Goal: Transaction & Acquisition: Download file/media

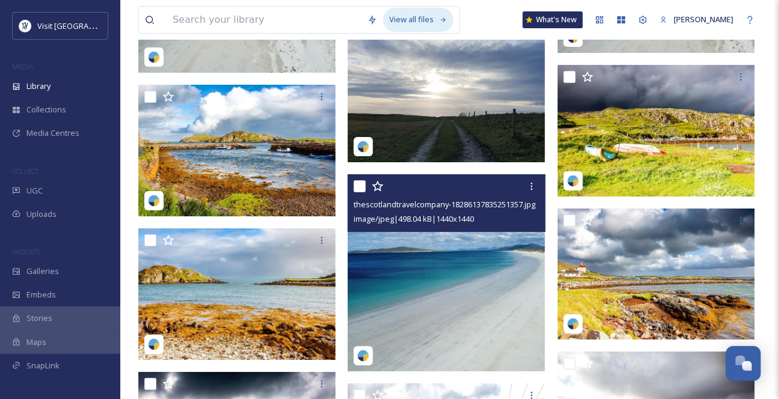
scroll to position [1475, 0]
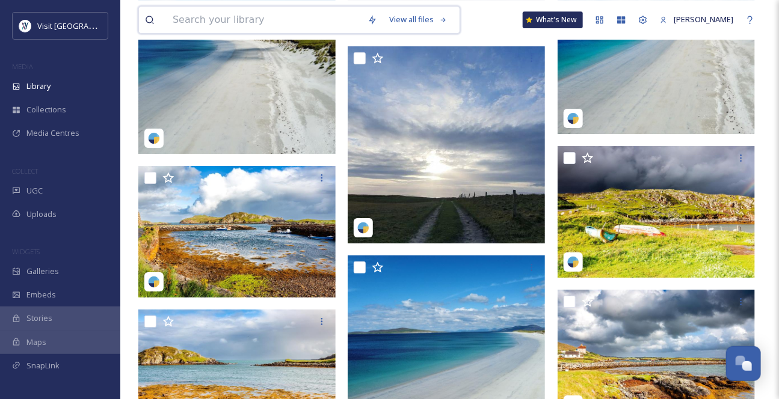
click at [185, 26] on input at bounding box center [264, 20] width 195 height 26
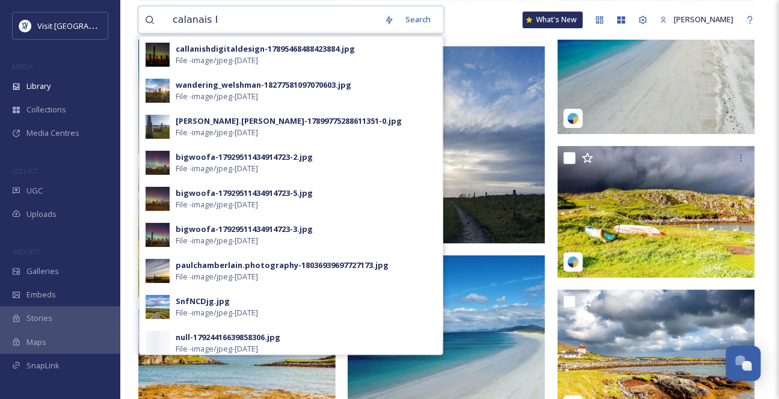
type input "calanais II"
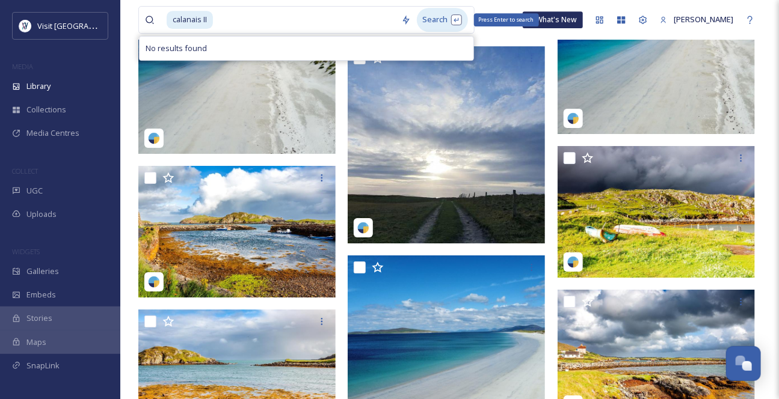
click at [438, 24] on div "Search Press Enter to search" at bounding box center [442, 19] width 51 height 23
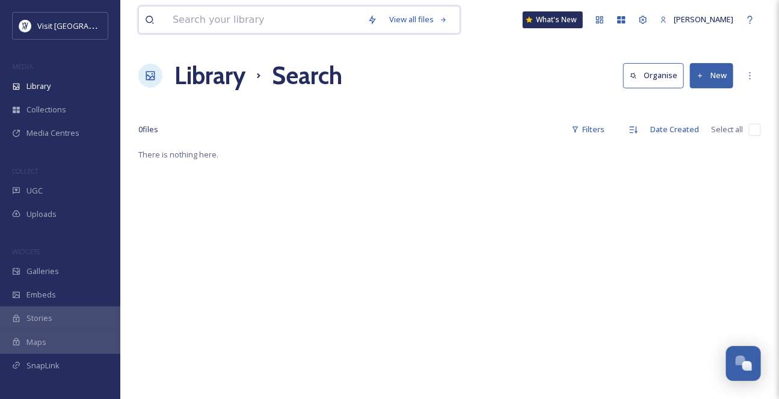
click at [257, 33] on input at bounding box center [264, 20] width 195 height 26
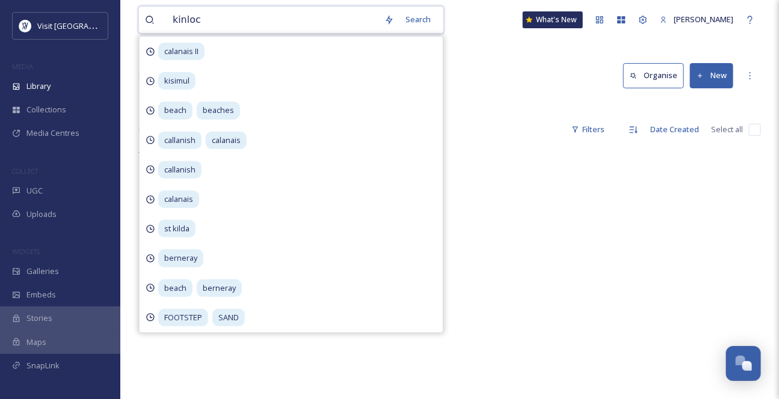
type input "kinloch"
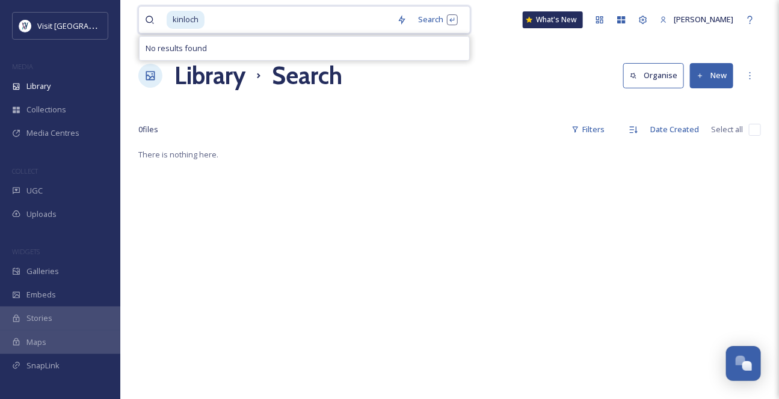
drag, startPoint x: 221, startPoint y: 20, endPoint x: 148, endPoint y: 25, distance: 73.5
click at [148, 25] on div "kinloch" at bounding box center [268, 20] width 246 height 26
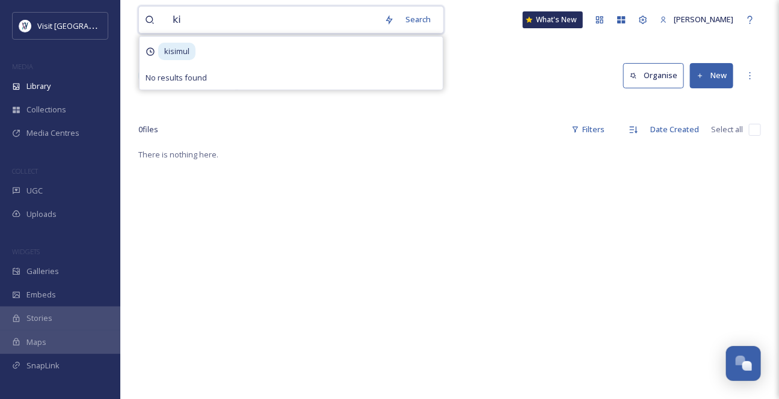
type input "k"
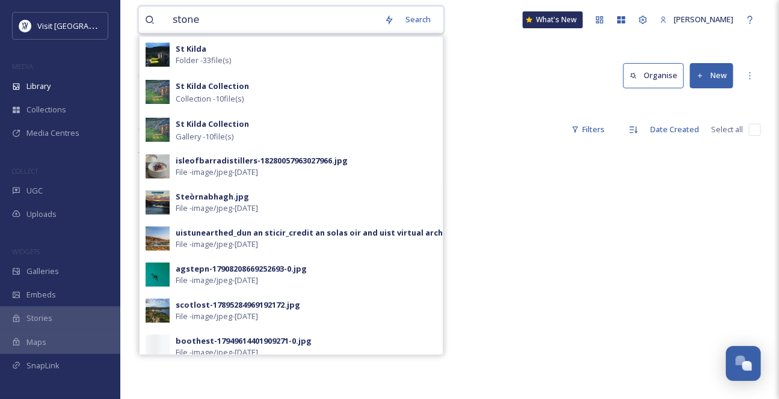
type input "stones"
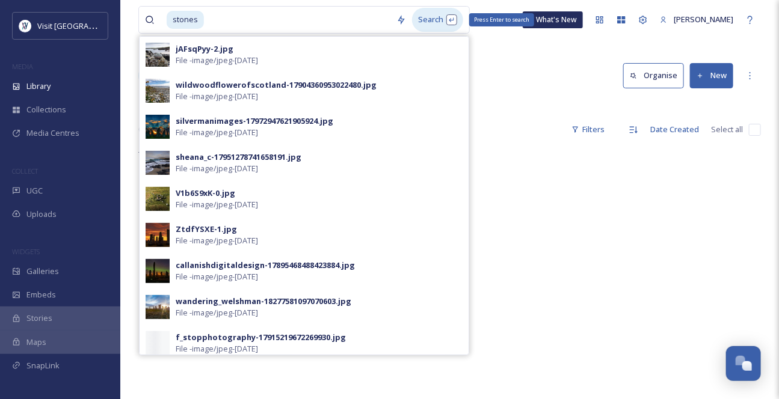
click at [445, 23] on div "Search Press Enter to search" at bounding box center [437, 19] width 51 height 23
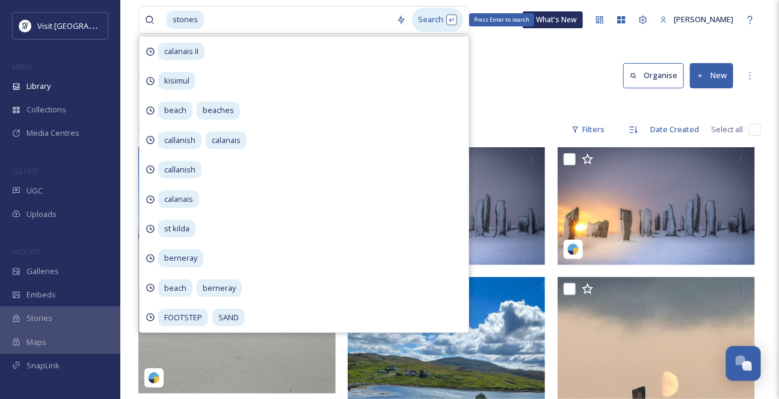
click at [442, 24] on div "Search Press Enter to search" at bounding box center [437, 19] width 51 height 23
click at [539, 74] on div "Library Search Organise New" at bounding box center [449, 76] width 622 height 36
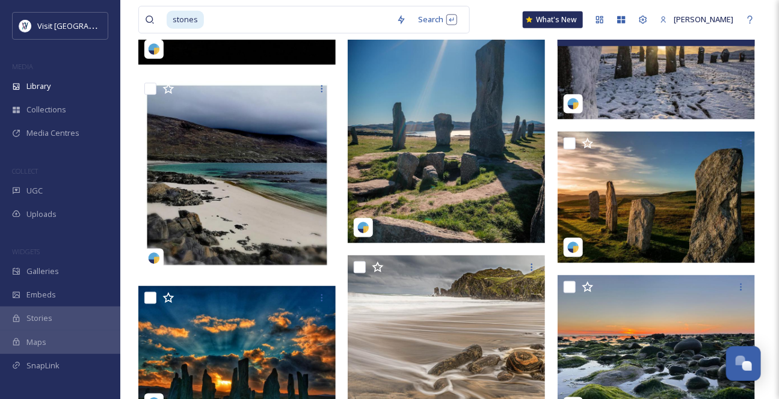
scroll to position [546, 0]
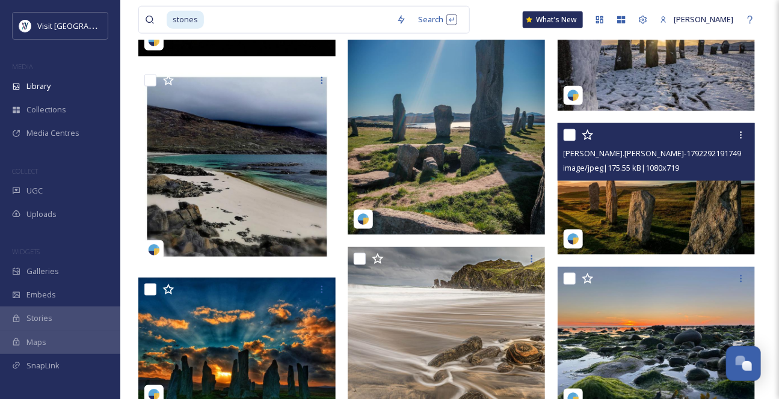
click at [633, 229] on img at bounding box center [655, 188] width 197 height 131
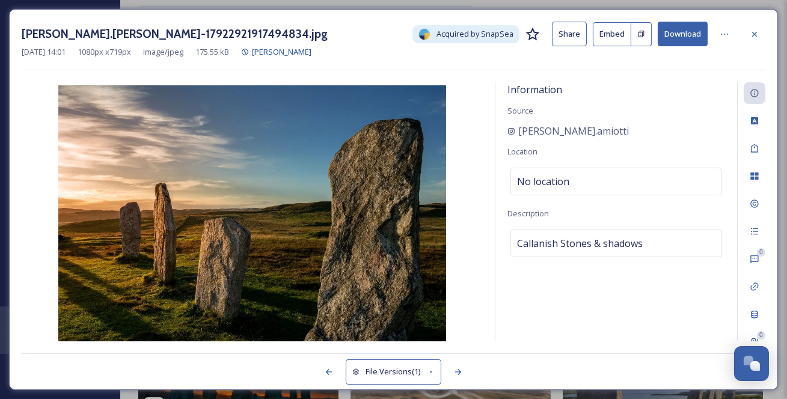
click at [755, 33] on icon at bounding box center [755, 34] width 10 height 10
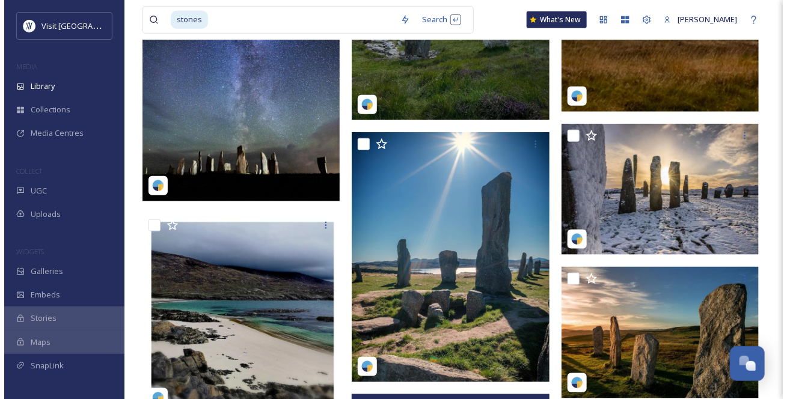
scroll to position [406, 0]
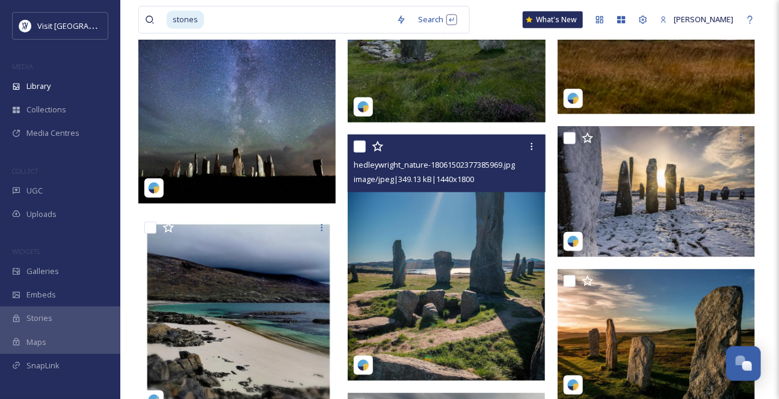
click at [448, 265] on img at bounding box center [445, 258] width 197 height 246
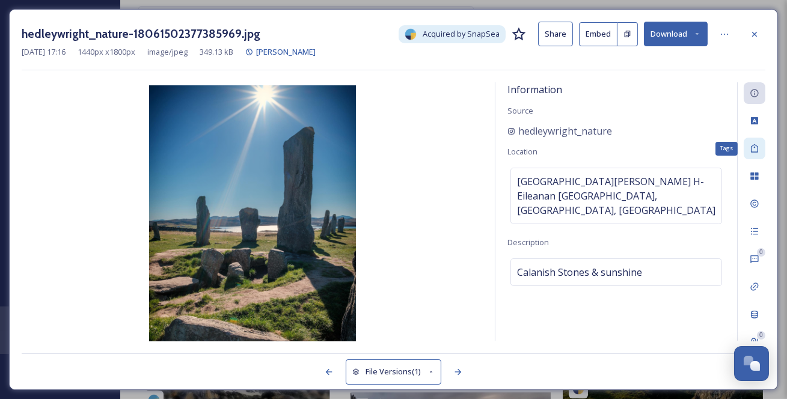
click at [752, 153] on icon at bounding box center [755, 149] width 10 height 10
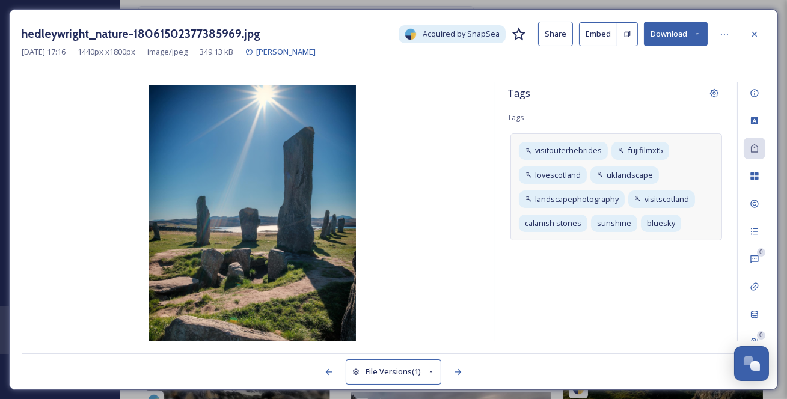
click at [635, 240] on div "visitouterhebrides fujifilmxt5 lovescotland uklandscape landscapephotography vi…" at bounding box center [616, 186] width 212 height 107
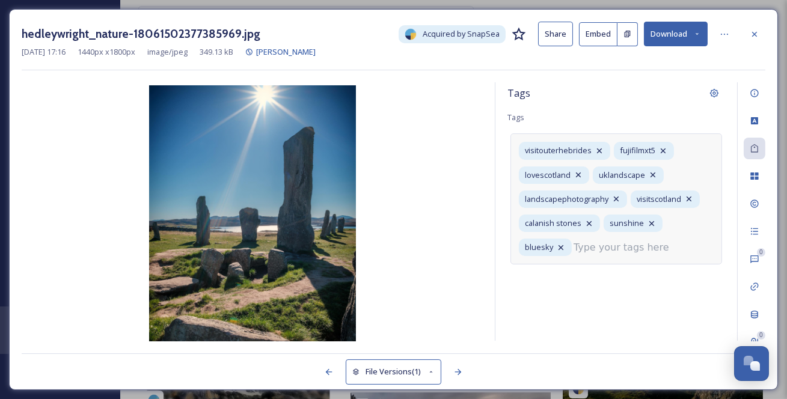
click at [620, 255] on input at bounding box center [634, 247] width 120 height 14
type input "callanish"
type input "s"
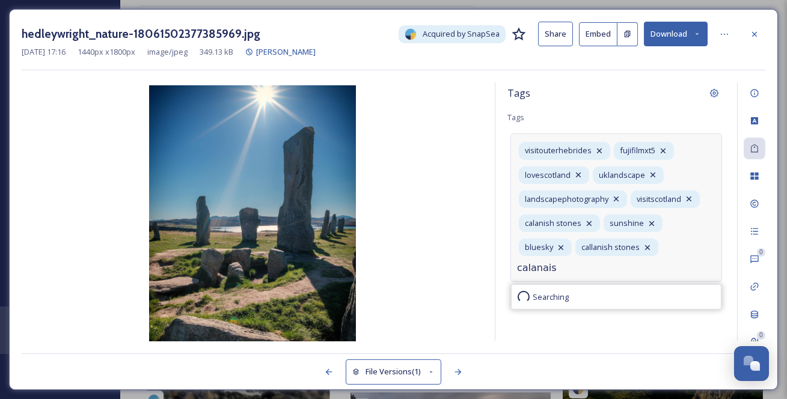
type input "calanais"
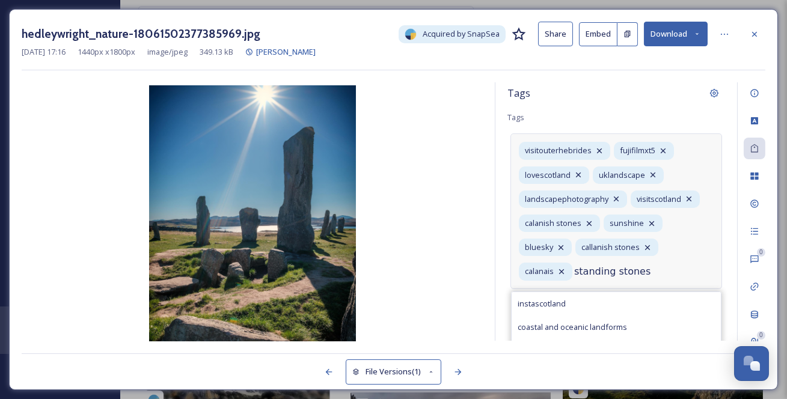
type input "standing stones"
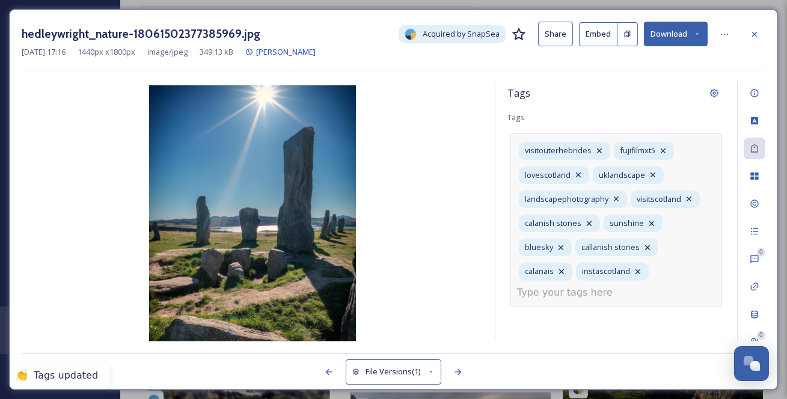
scroll to position [19, 0]
click at [633, 277] on icon at bounding box center [638, 272] width 10 height 10
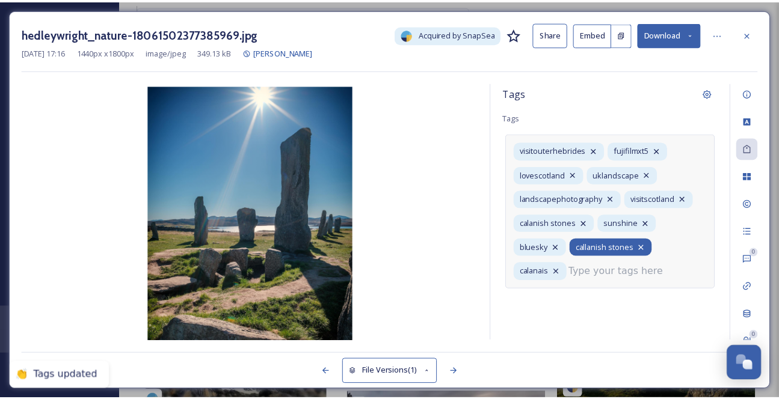
scroll to position [0, 0]
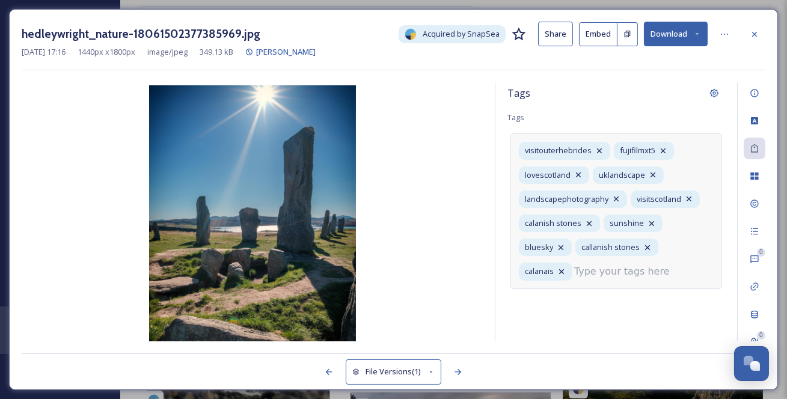
click at [574, 279] on input at bounding box center [634, 272] width 120 height 14
click at [668, 156] on icon at bounding box center [663, 151] width 10 height 10
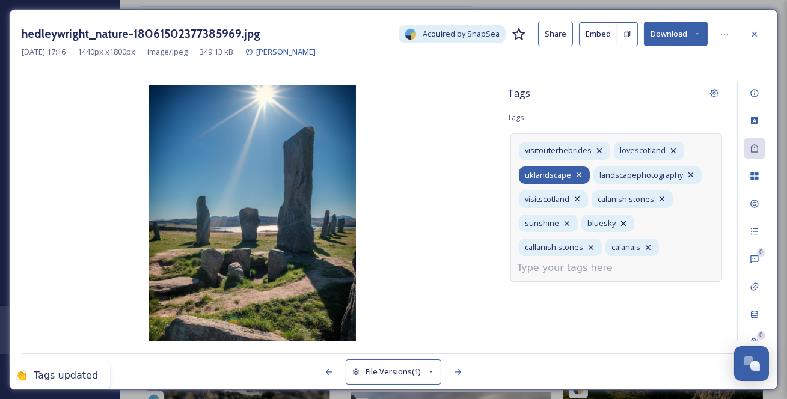
click at [584, 180] on icon at bounding box center [579, 175] width 10 height 10
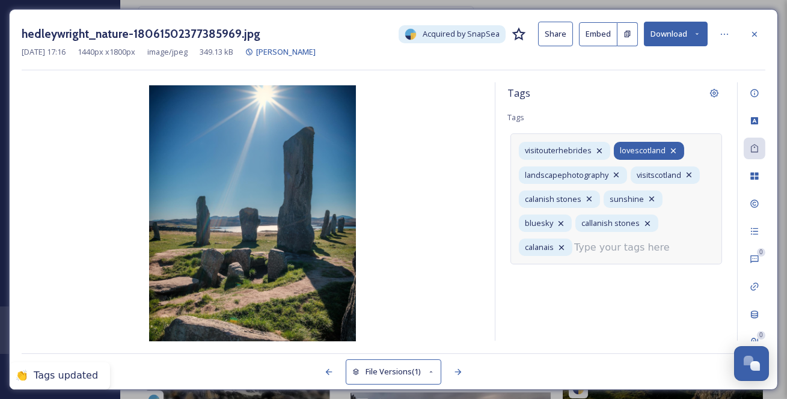
click at [669, 156] on icon at bounding box center [674, 151] width 10 height 10
click at [574, 255] on input at bounding box center [634, 247] width 120 height 14
type input "standing stones"
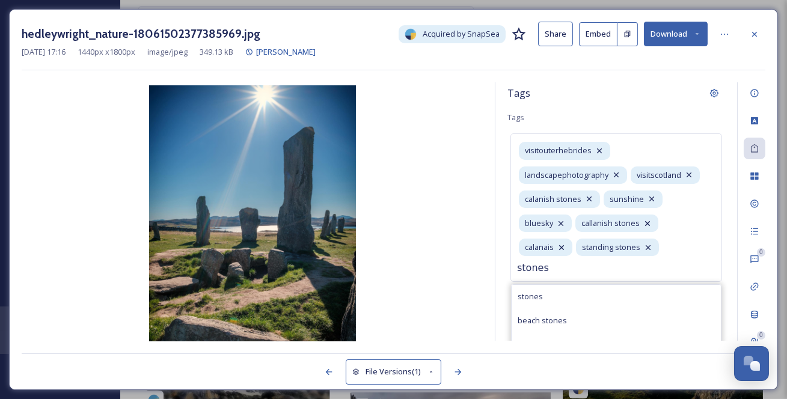
type input "stones"
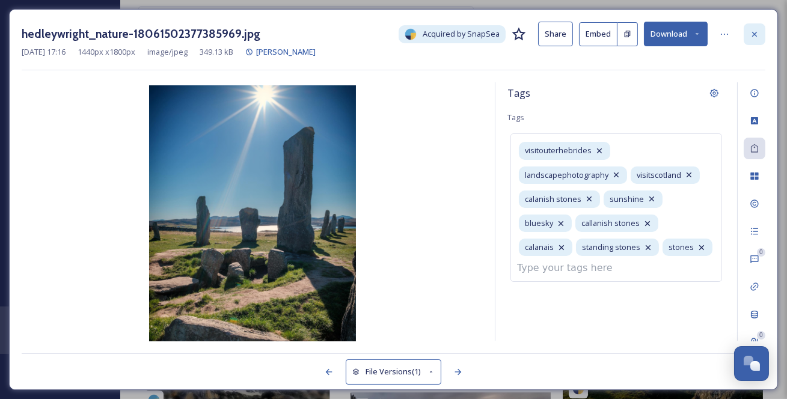
click at [762, 29] on div at bounding box center [755, 34] width 22 height 22
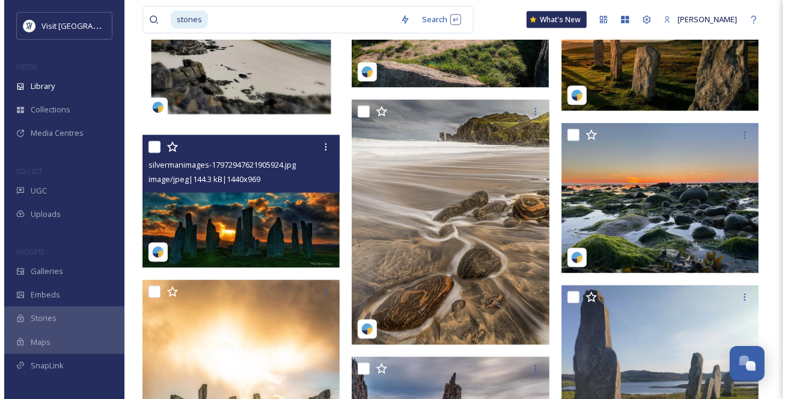
scroll to position [734, 0]
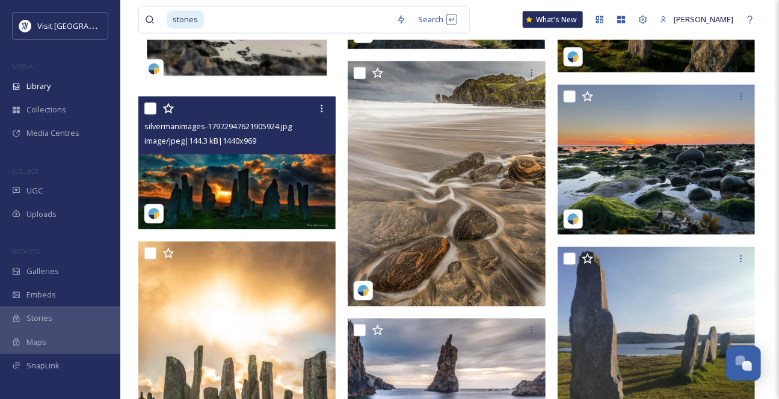
click at [289, 195] on img at bounding box center [236, 163] width 197 height 133
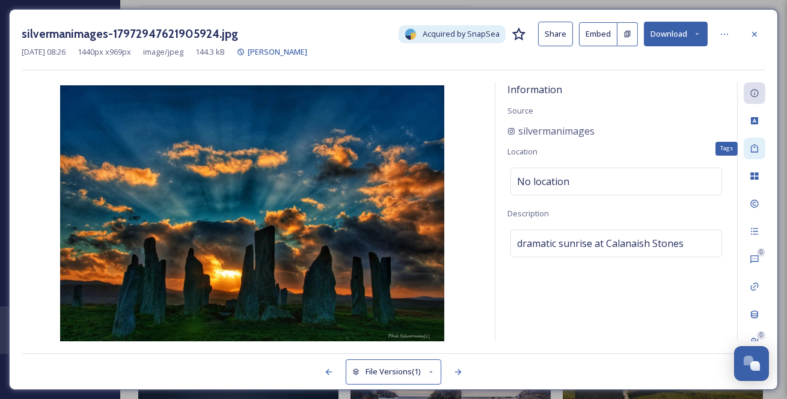
click at [752, 153] on icon at bounding box center [755, 149] width 10 height 10
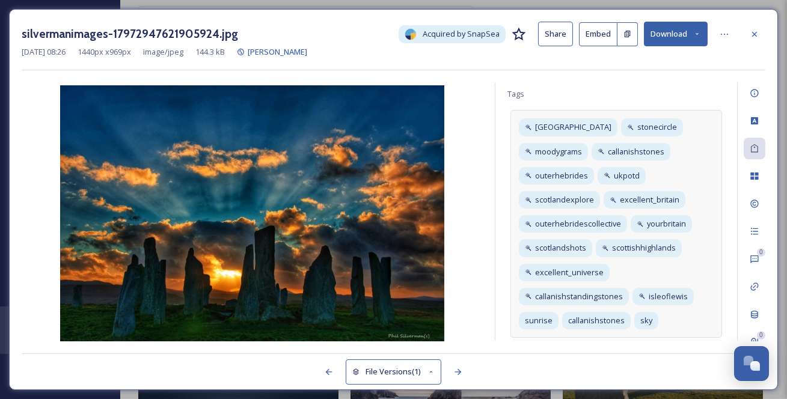
scroll to position [133, 0]
click at [649, 328] on div "scotland stonecircle moodygrams callanishstones outerhebrides ukpotd scotlandex…" at bounding box center [616, 224] width 212 height 228
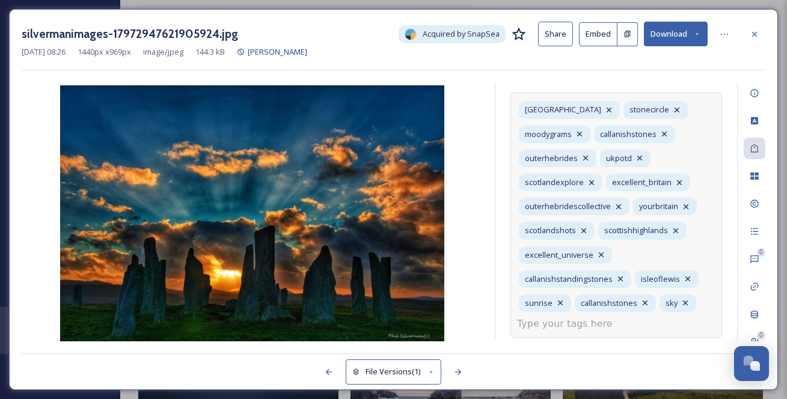
scroll to position [4, 0]
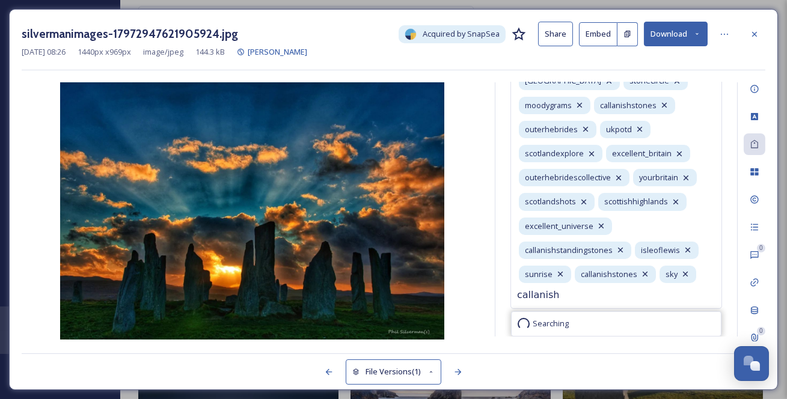
type input "callanish"
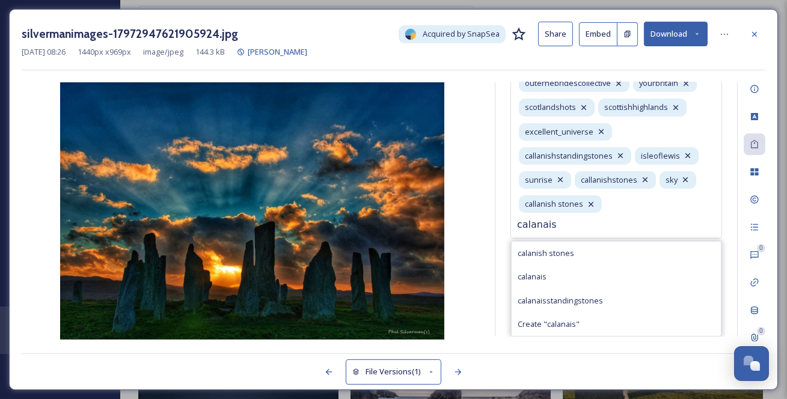
type input "calanais"
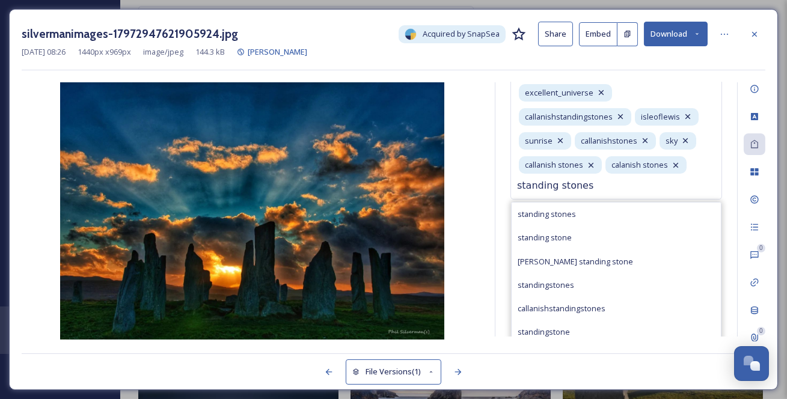
type input "standing stones"
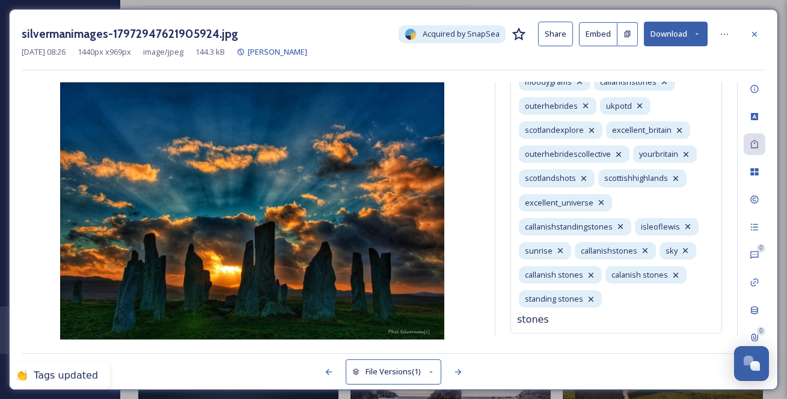
type input "stones"
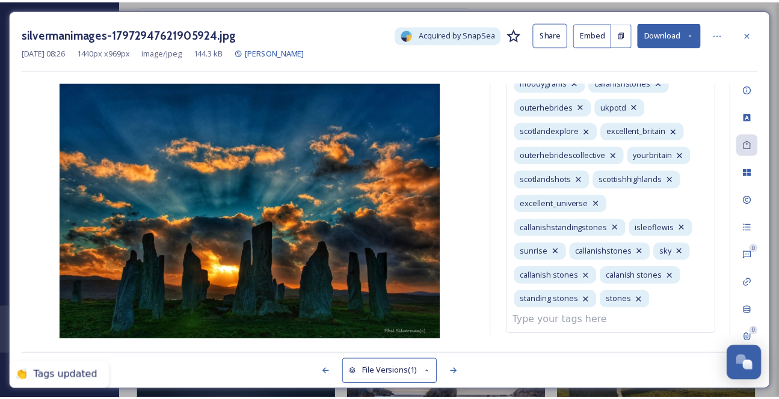
scroll to position [181, 0]
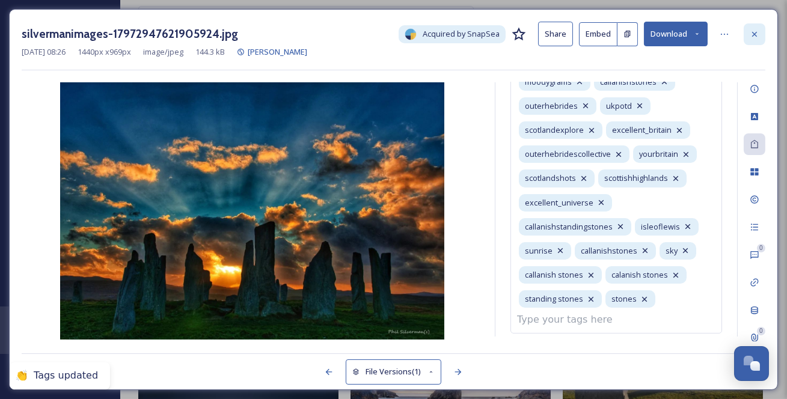
click at [757, 31] on icon at bounding box center [755, 34] width 10 height 10
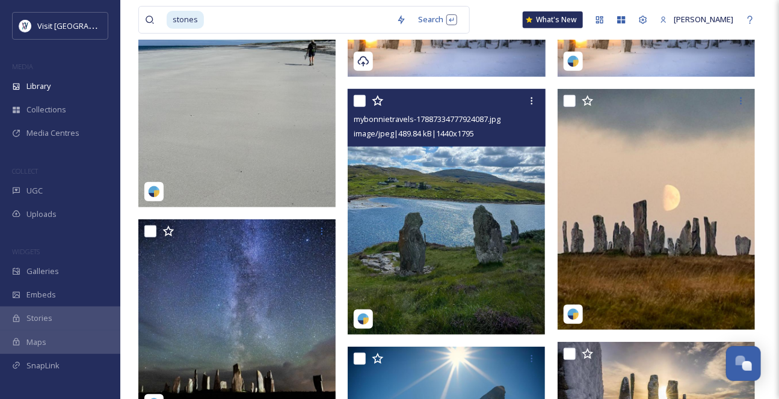
scroll to position [188, 0]
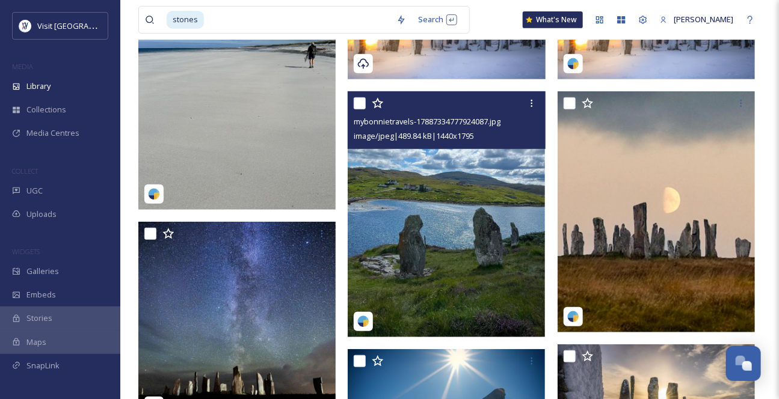
click at [397, 253] on img at bounding box center [445, 214] width 197 height 246
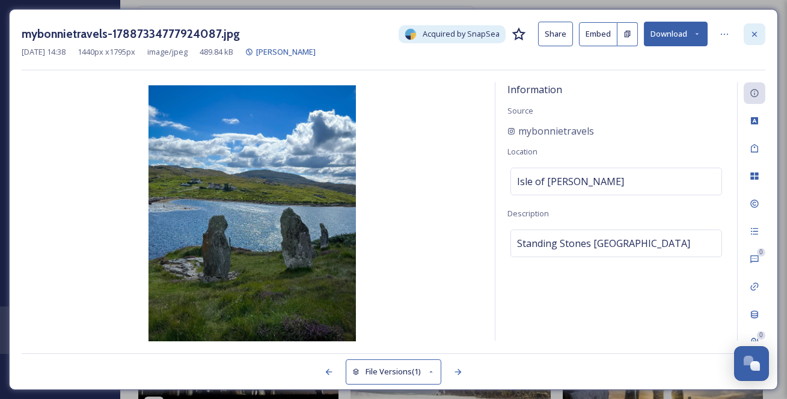
click at [756, 34] on icon at bounding box center [755, 34] width 10 height 10
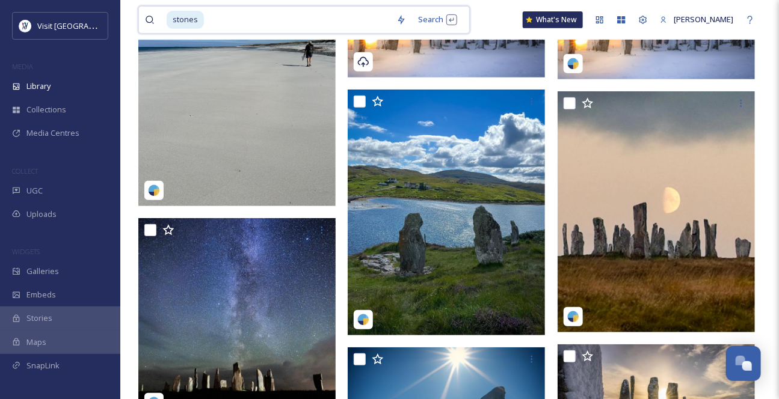
click at [227, 18] on input at bounding box center [297, 20] width 185 height 26
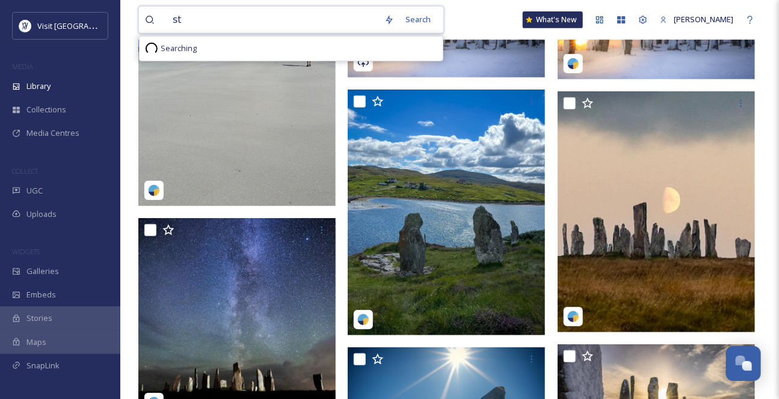
type input "s"
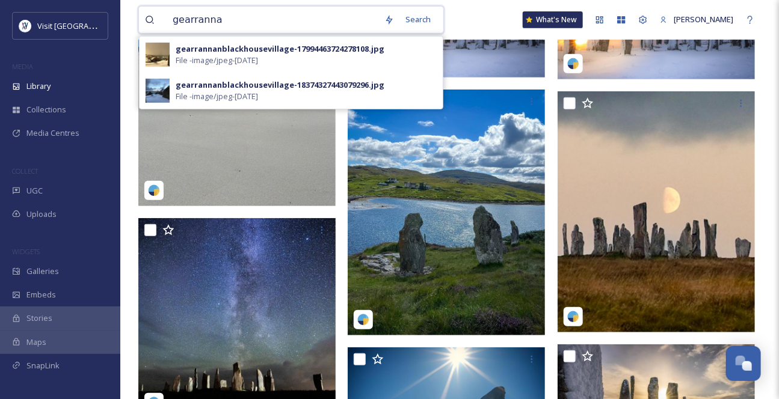
type input "gearrannan"
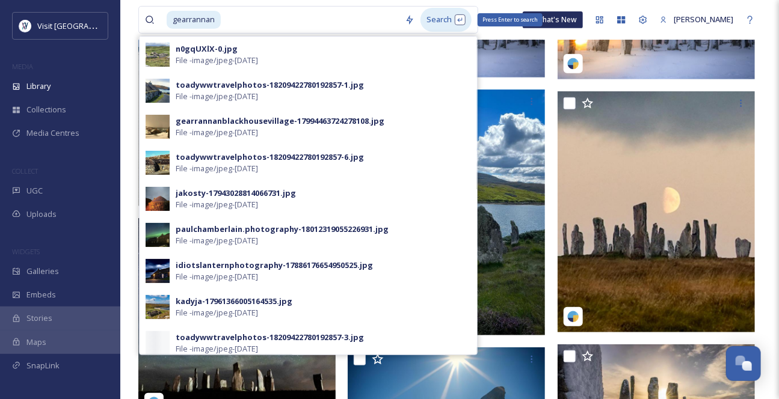
click at [454, 19] on div "Search Press Enter to search" at bounding box center [445, 19] width 51 height 23
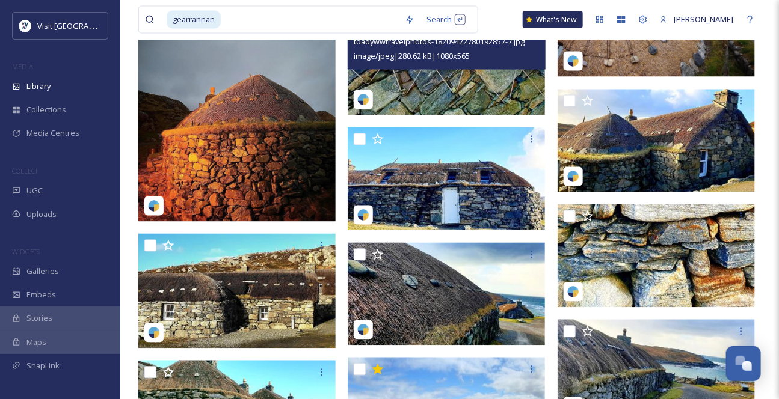
scroll to position [821, 0]
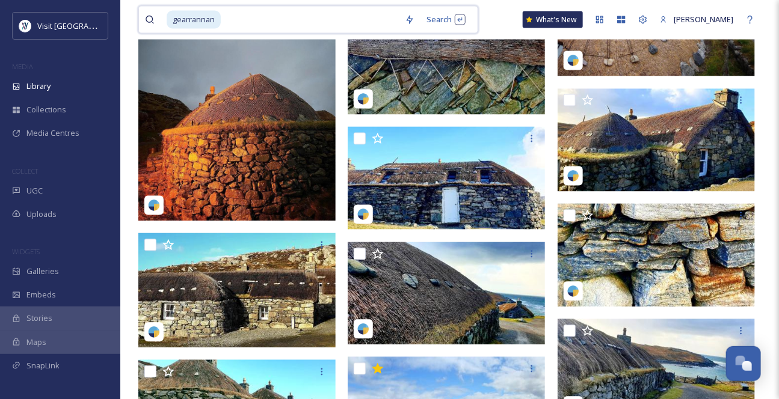
click at [290, 22] on input at bounding box center [310, 20] width 177 height 26
type input "museum"
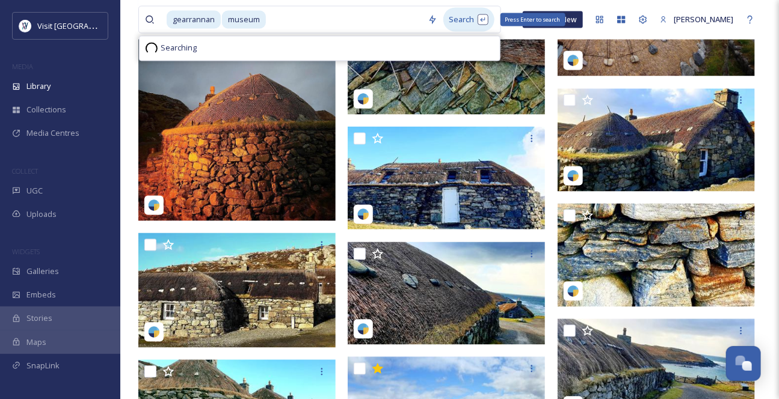
click at [471, 21] on div "Search Press Enter to search" at bounding box center [468, 19] width 51 height 23
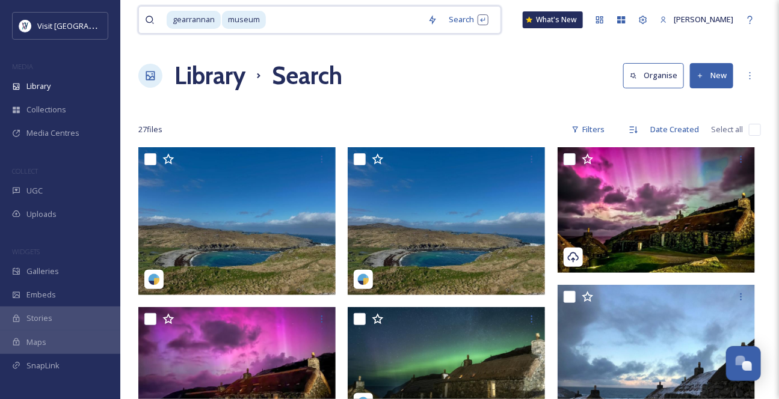
click at [299, 22] on input at bounding box center [344, 20] width 155 height 26
type input "arnol"
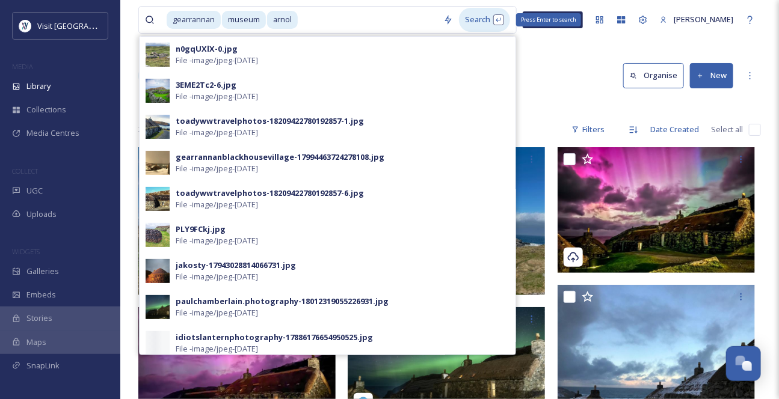
click at [470, 17] on div "Search Press Enter to search" at bounding box center [484, 19] width 51 height 23
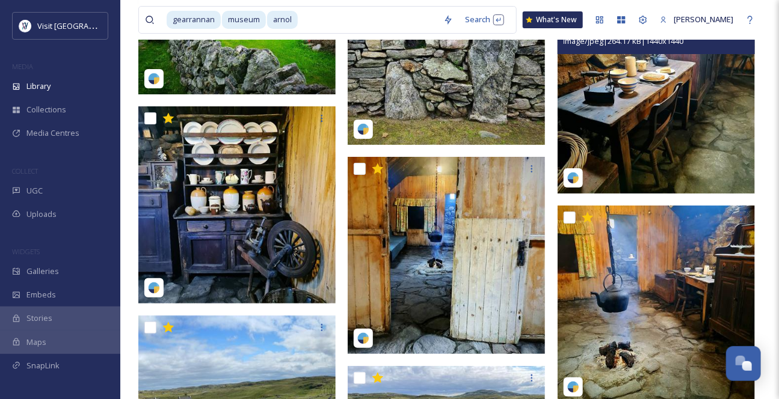
scroll to position [1648, 0]
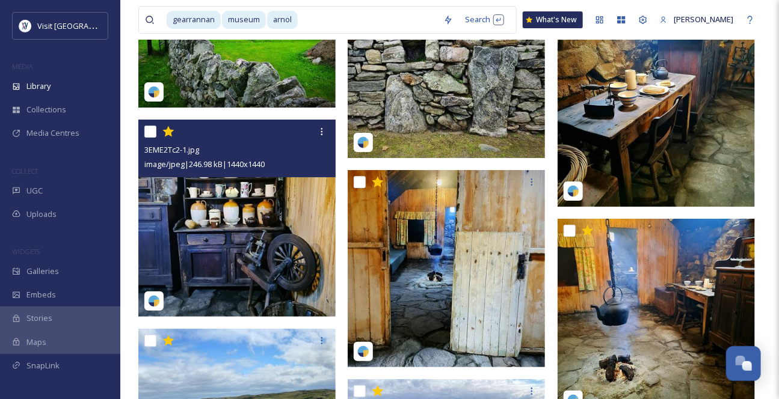
click at [278, 215] on img at bounding box center [236, 218] width 197 height 197
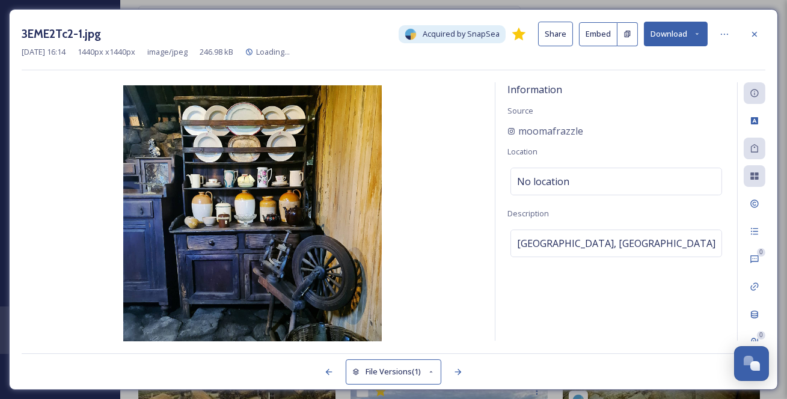
click at [700, 34] on icon at bounding box center [697, 34] width 8 height 8
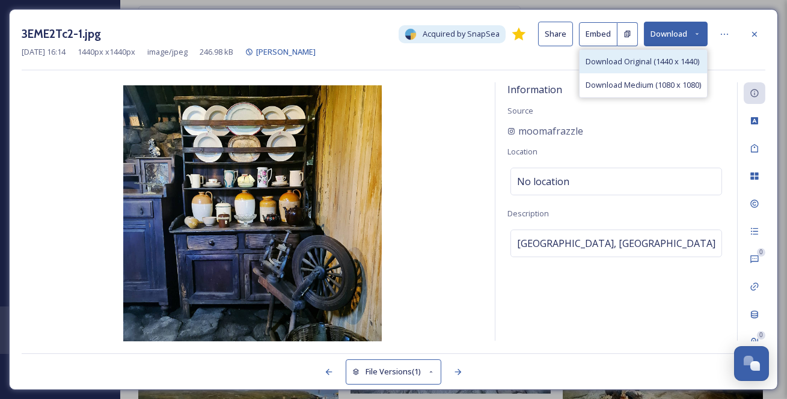
click at [655, 67] on span "Download Original (1440 x 1440)" at bounding box center [643, 61] width 114 height 11
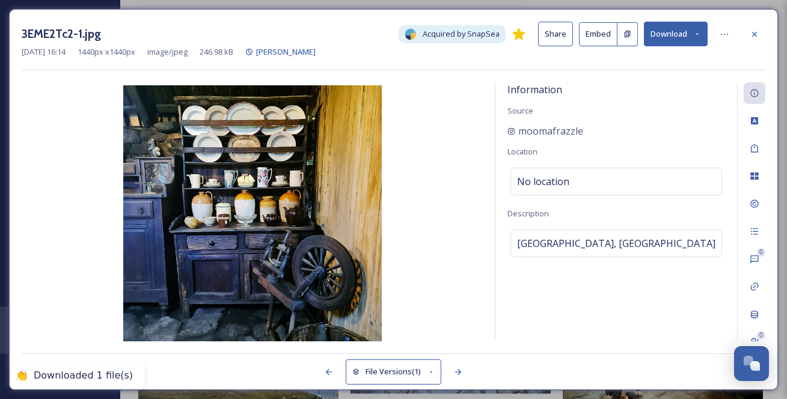
click at [207, 231] on img at bounding box center [252, 214] width 461 height 259
click at [755, 35] on icon at bounding box center [754, 33] width 5 height 5
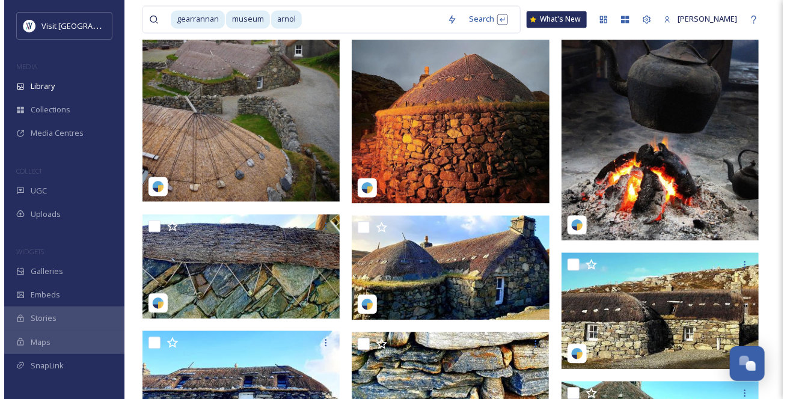
scroll to position [797, 0]
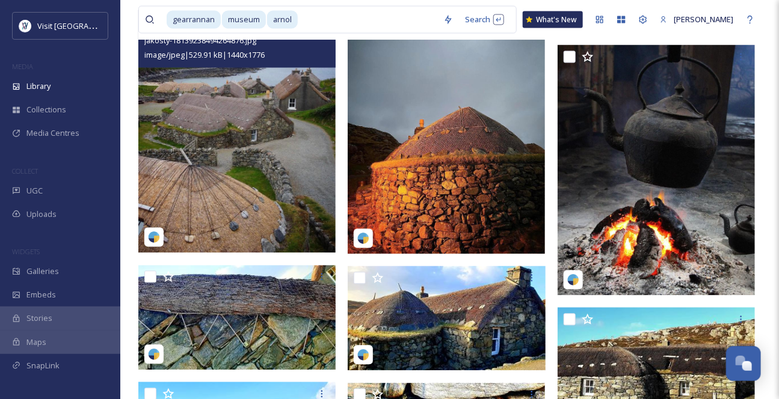
click at [298, 217] on img at bounding box center [236, 131] width 197 height 243
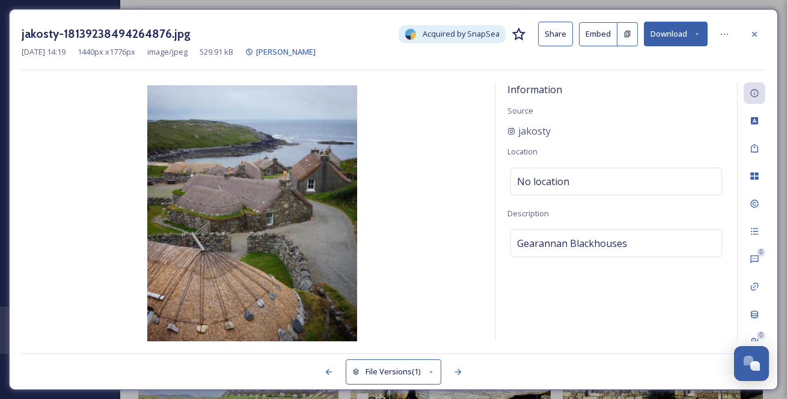
click at [687, 35] on button "Download" at bounding box center [676, 34] width 64 height 25
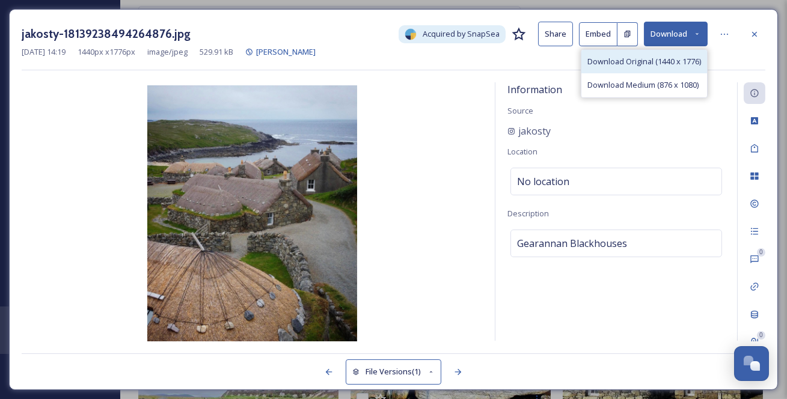
click at [665, 67] on span "Download Original (1440 x 1776)" at bounding box center [644, 61] width 114 height 11
